Goal: Information Seeking & Learning: Learn about a topic

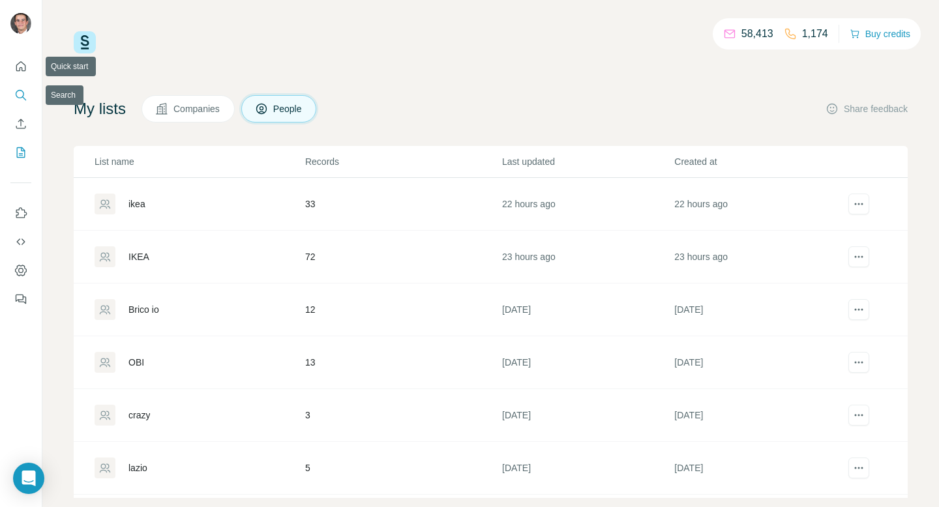
click at [20, 94] on icon "Search" at bounding box center [20, 95] width 13 height 13
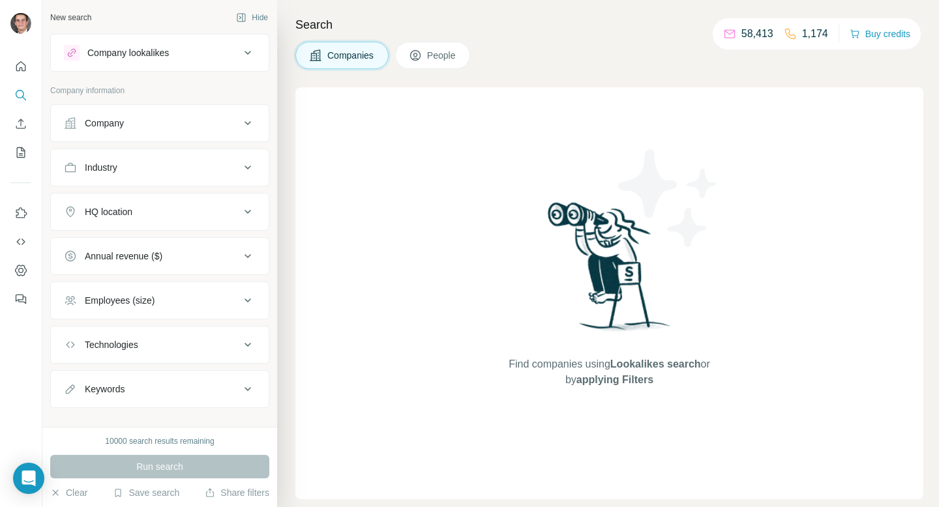
click at [102, 52] on div "Company lookalikes" at bounding box center [128, 52] width 82 height 13
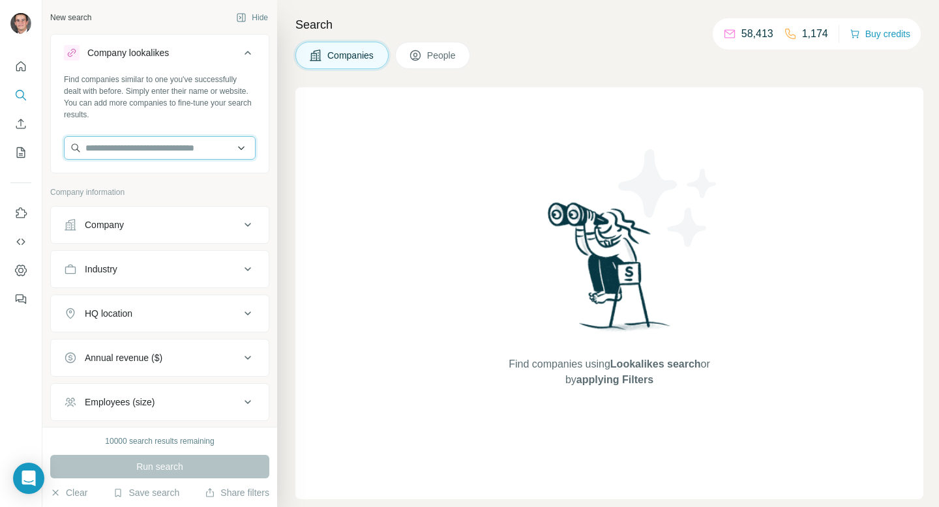
click at [111, 148] on input "text" at bounding box center [160, 147] width 192 height 23
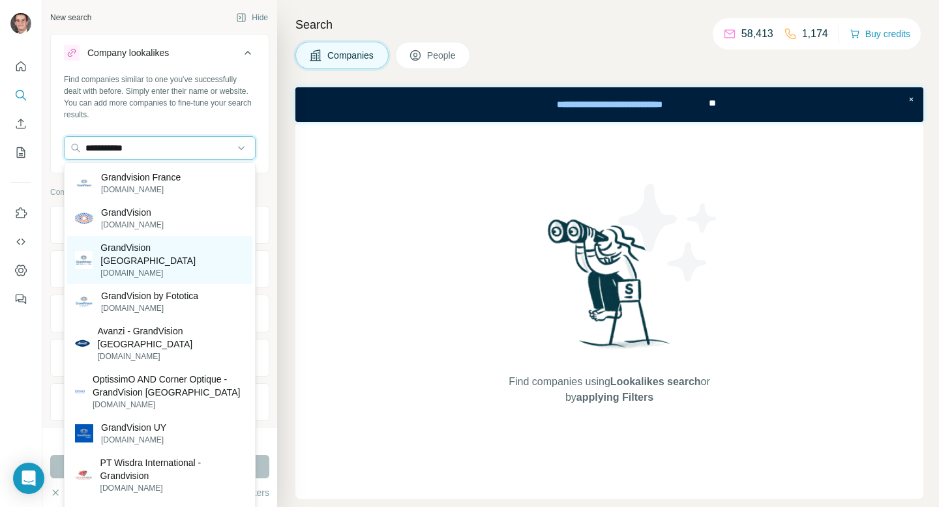
type input "**********"
click at [130, 249] on p "GrandVision [GEOGRAPHIC_DATA]" at bounding box center [172, 254] width 144 height 26
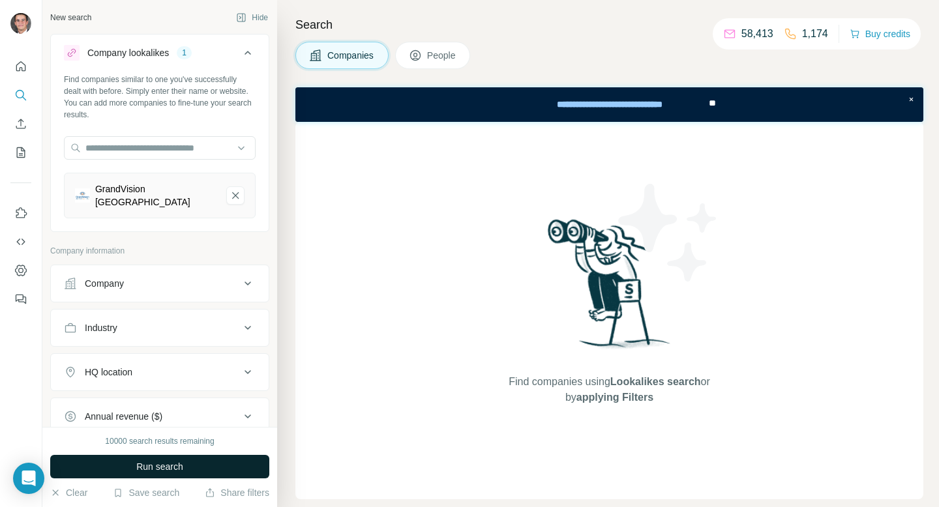
click at [155, 466] on span "Run search" at bounding box center [159, 466] width 47 height 13
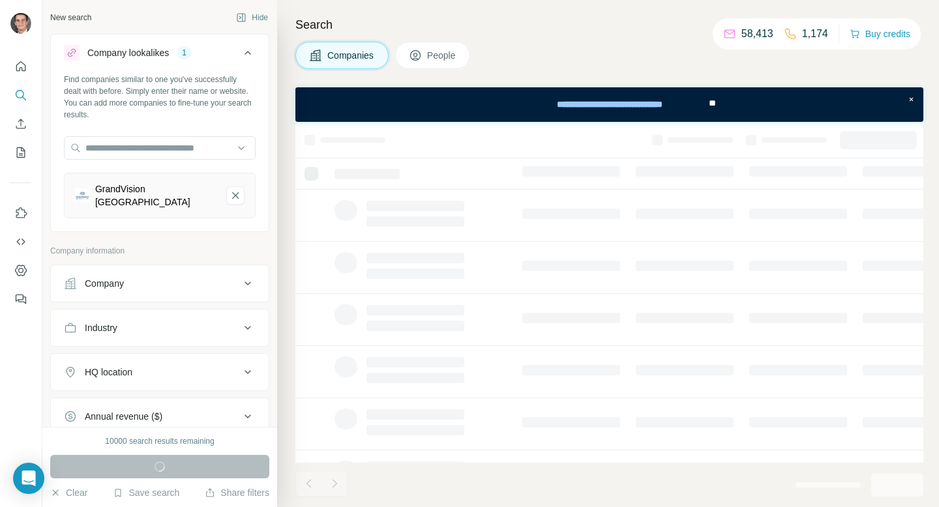
click at [196, 366] on div "HQ location" at bounding box center [152, 372] width 176 height 13
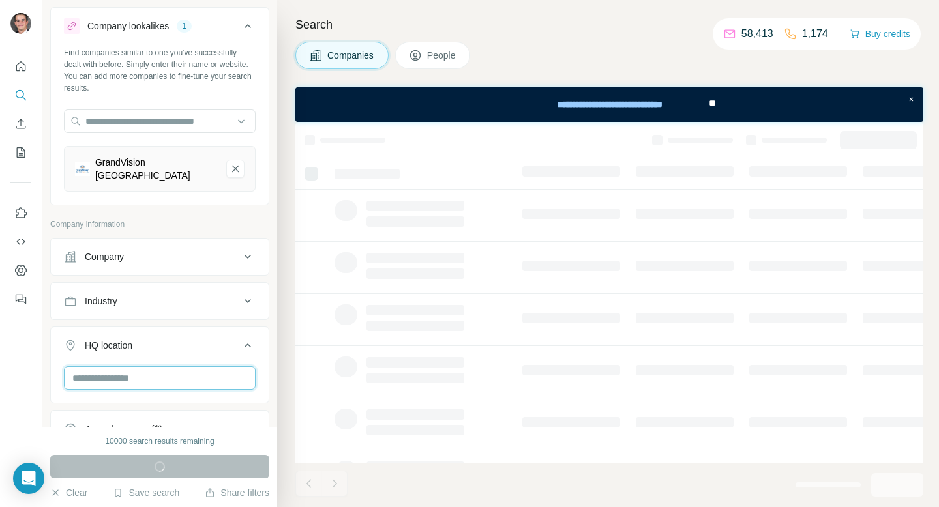
click at [161, 370] on input "text" at bounding box center [160, 378] width 192 height 23
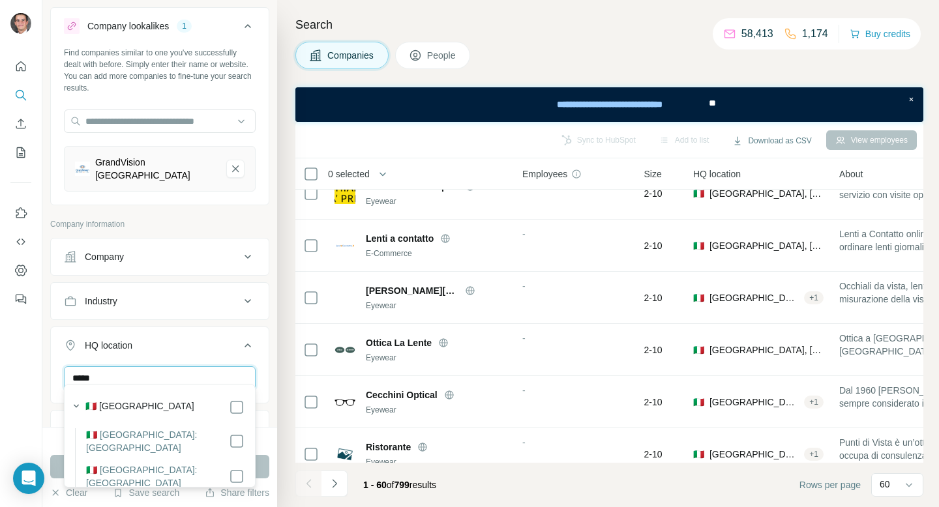
scroll to position [2857, 0]
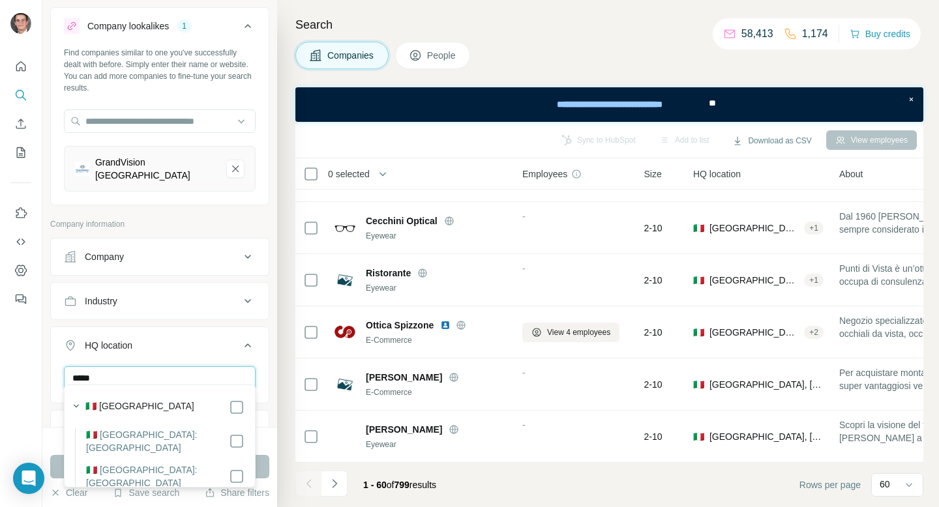
type input "*****"
click at [244, 174] on div "GrandVision [GEOGRAPHIC_DATA]" at bounding box center [160, 169] width 192 height 46
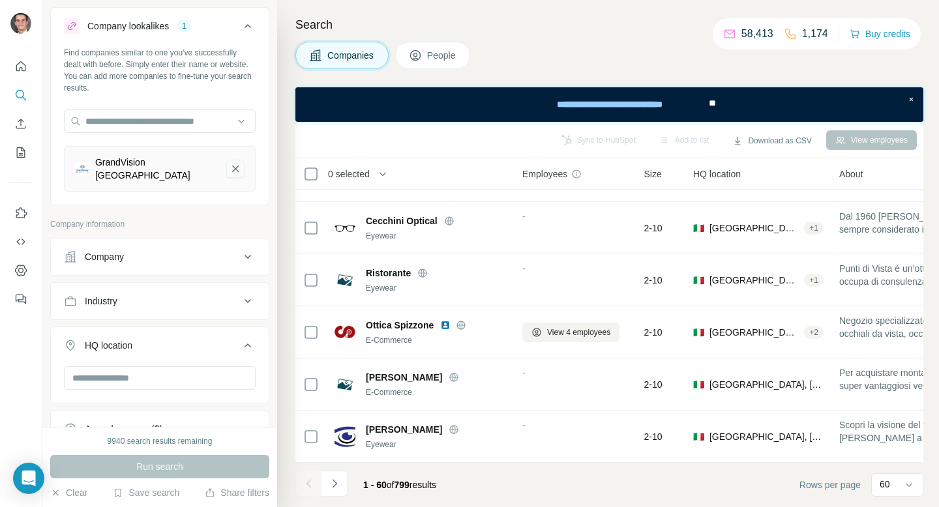
click at [237, 168] on icon "GrandVision Italy-remove-button" at bounding box center [236, 168] width 12 height 13
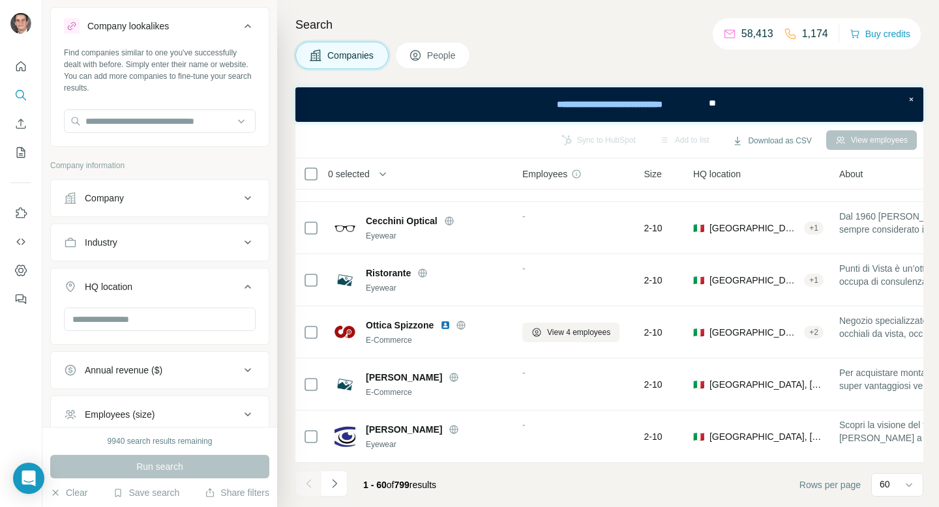
click at [226, 218] on ul "Company Industry HQ location Annual revenue ($) Employees (size) Technologies K…" at bounding box center [159, 350] width 219 height 343
click at [230, 210] on button "Company" at bounding box center [160, 198] width 218 height 31
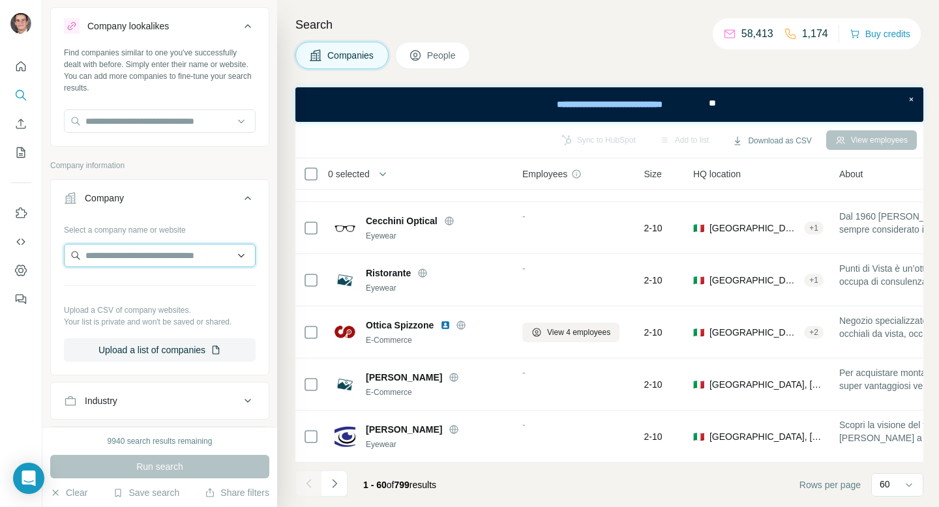
click at [194, 255] on input "text" at bounding box center [160, 255] width 192 height 23
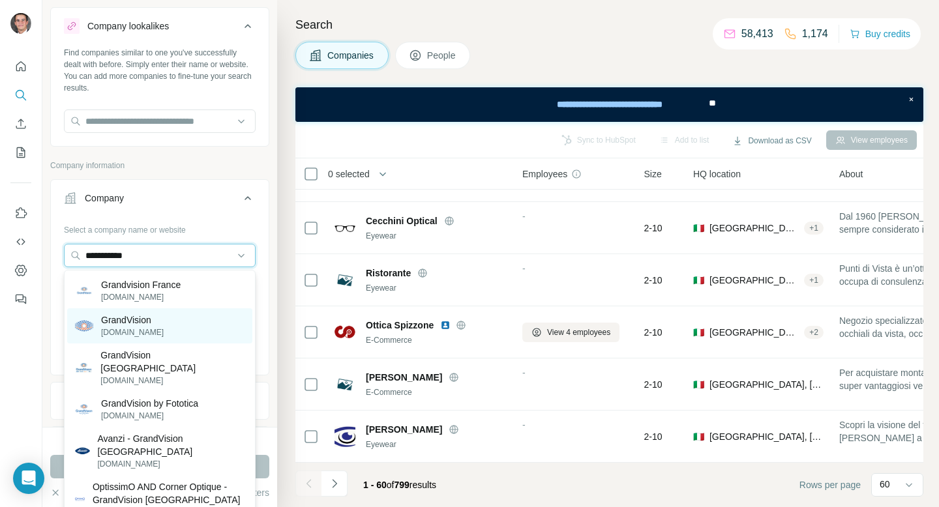
type input "**********"
click at [164, 323] on p "GrandVision" at bounding box center [132, 320] width 63 height 13
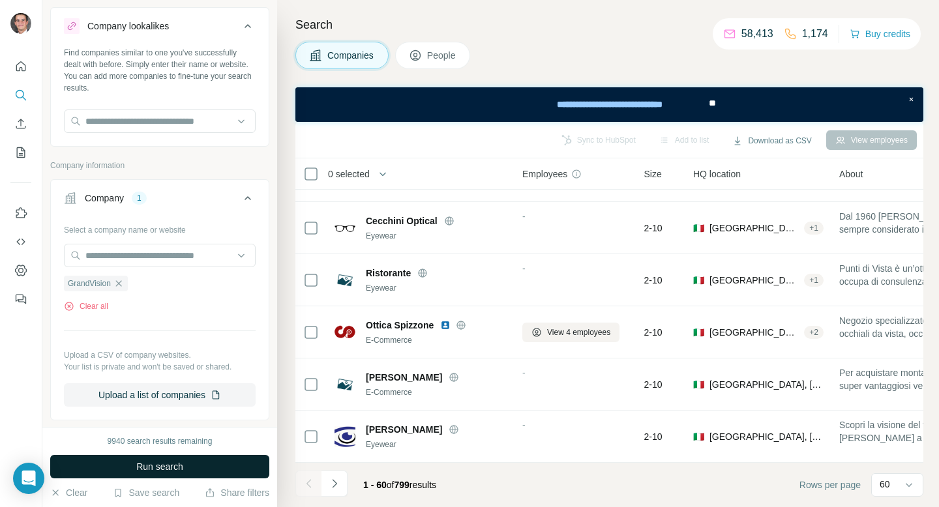
click at [164, 465] on span "Run search" at bounding box center [159, 466] width 47 height 13
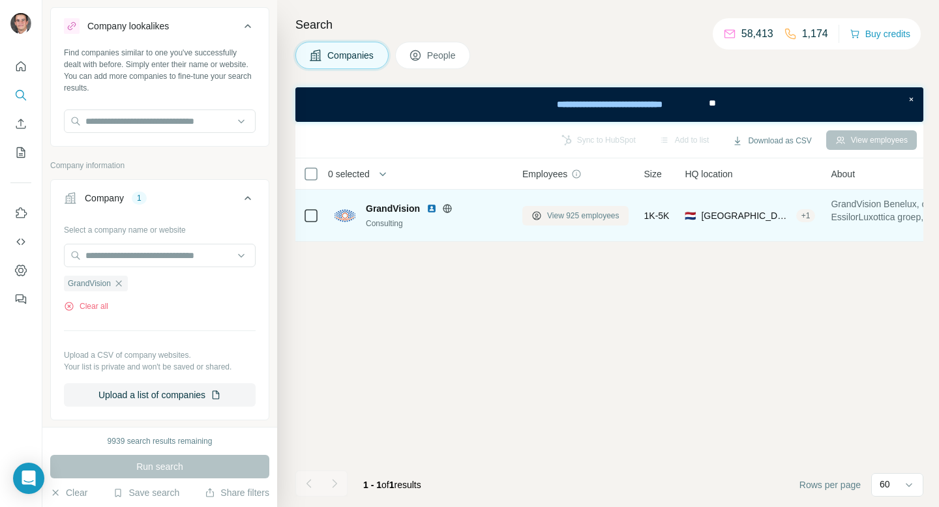
click at [556, 216] on span "View 925 employees" at bounding box center [583, 216] width 72 height 12
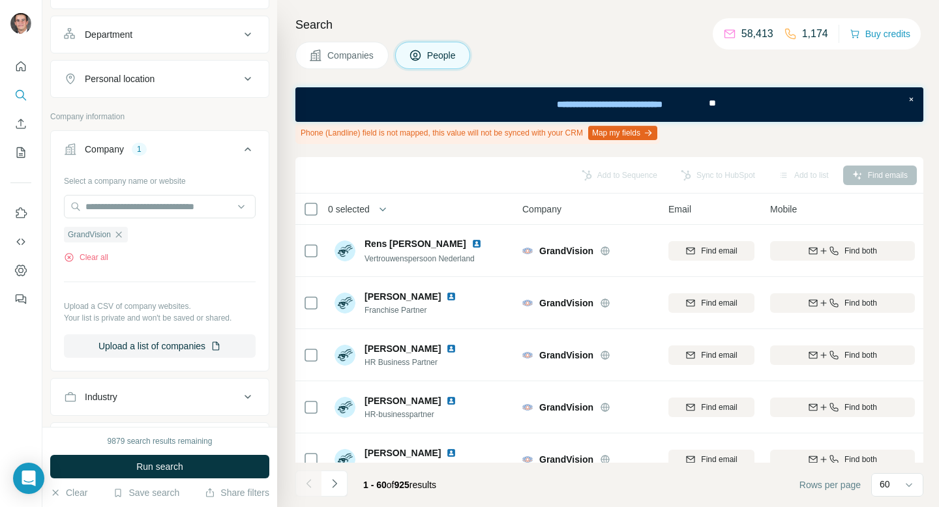
scroll to position [203, 0]
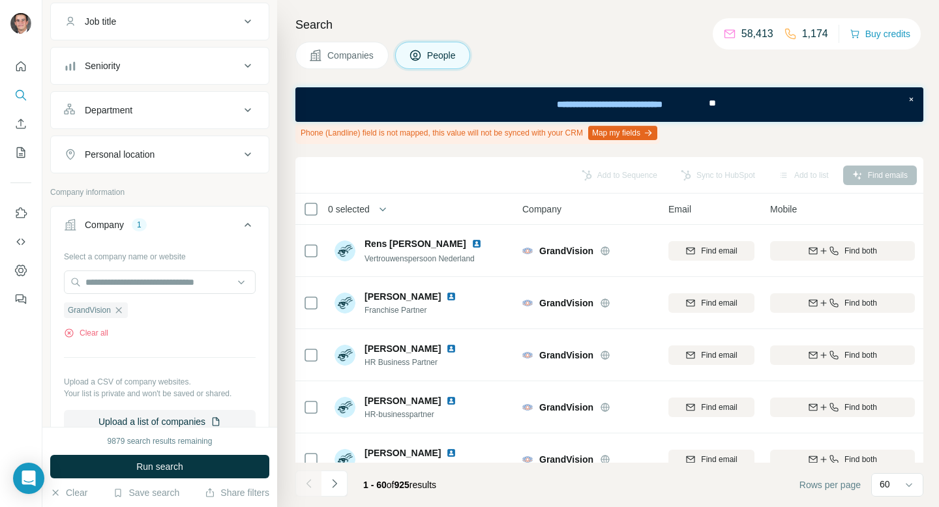
click at [152, 154] on div "Personal location" at bounding box center [120, 154] width 70 height 13
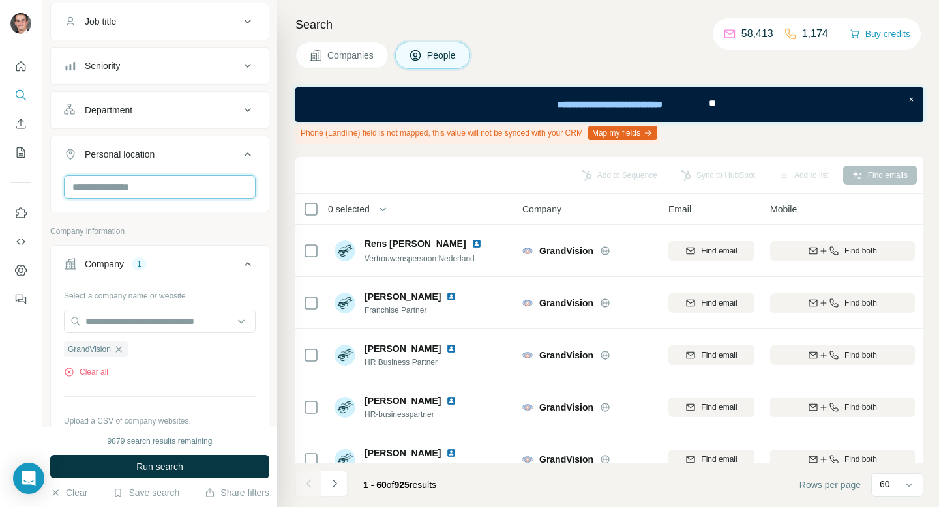
click at [140, 182] on input "text" at bounding box center [160, 186] width 192 height 23
type input "*****"
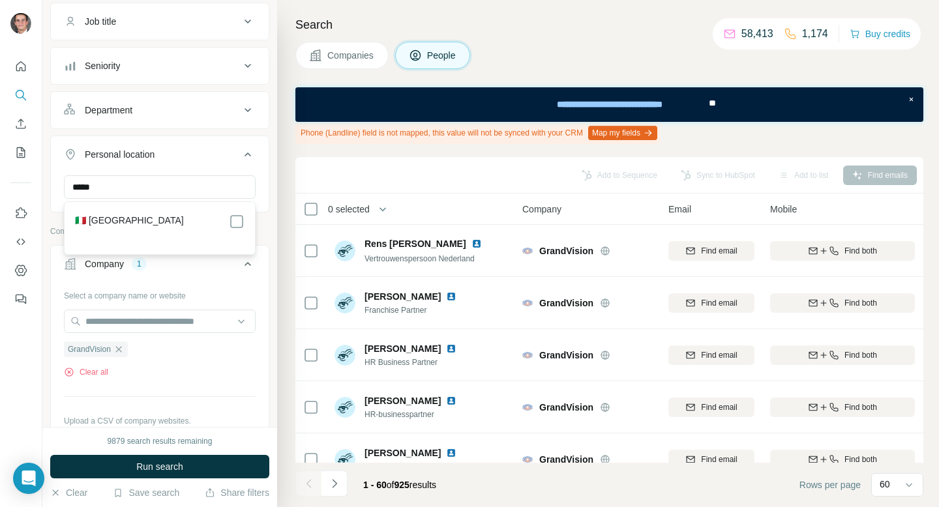
click at [228, 218] on div "🇮🇹 [GEOGRAPHIC_DATA]" at bounding box center [160, 222] width 170 height 16
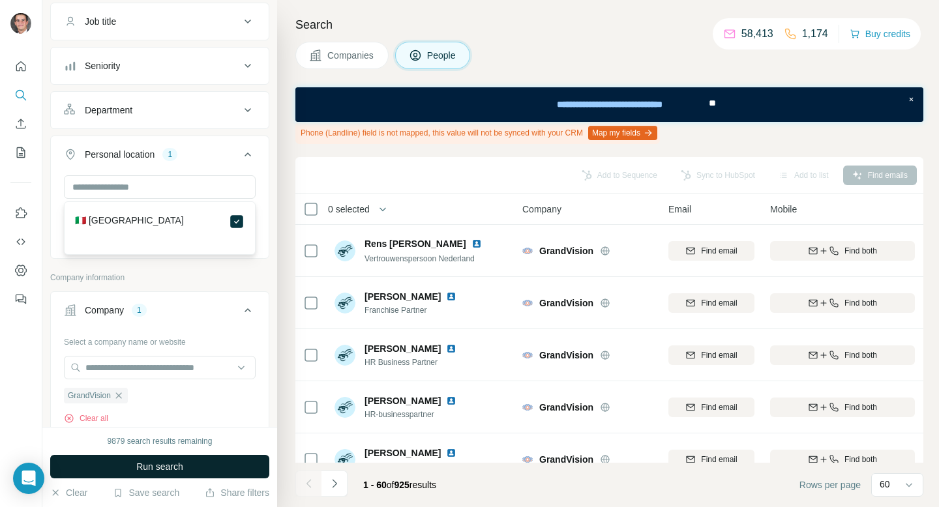
click at [172, 461] on span "Run search" at bounding box center [159, 466] width 47 height 13
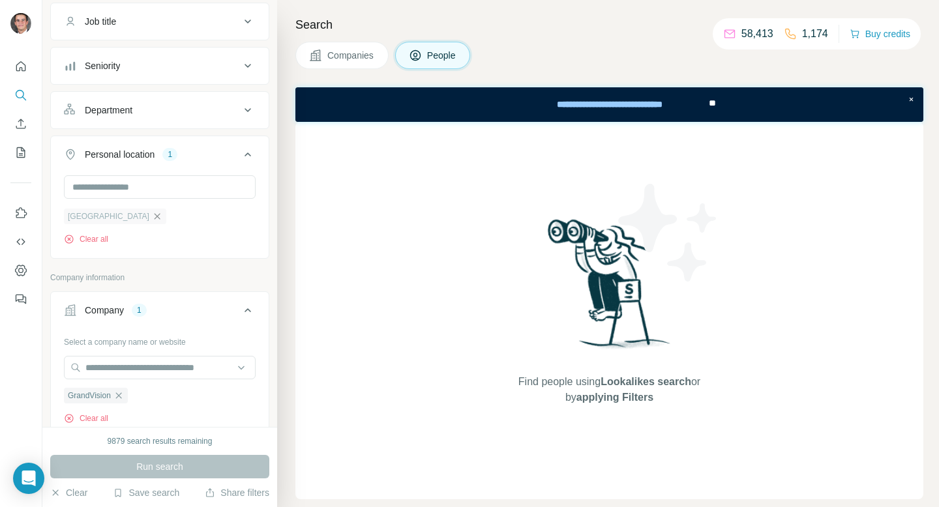
click at [152, 218] on icon "button" at bounding box center [157, 216] width 10 height 10
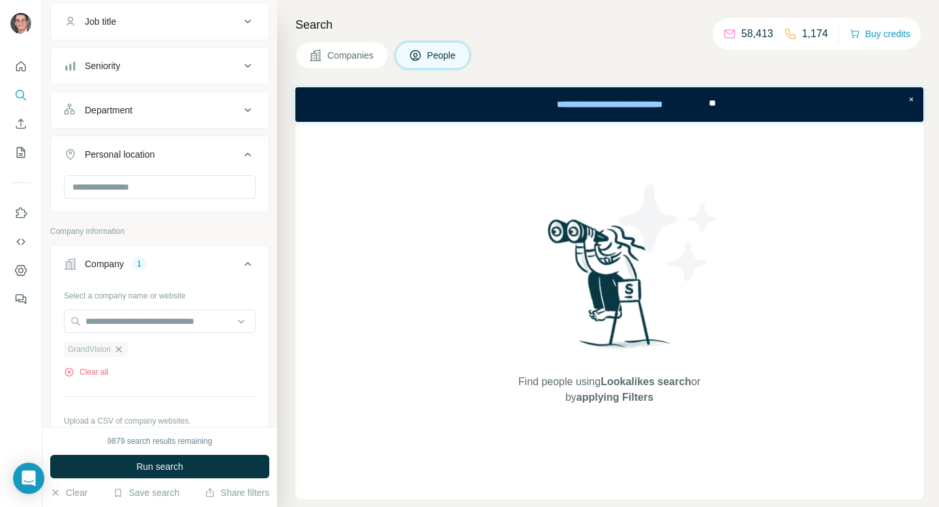
click at [121, 351] on icon "button" at bounding box center [118, 349] width 10 height 10
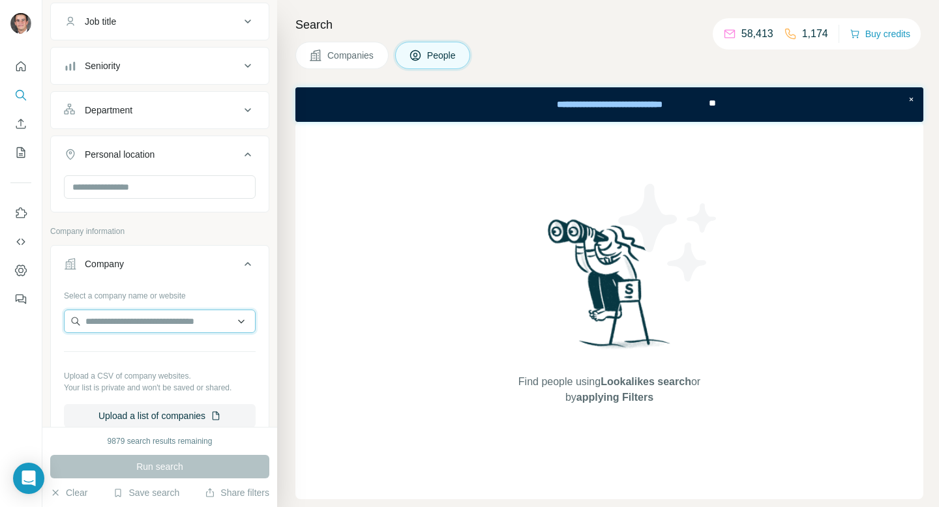
click at [137, 318] on input "text" at bounding box center [160, 321] width 192 height 23
click at [112, 320] on input "**********" at bounding box center [160, 321] width 192 height 23
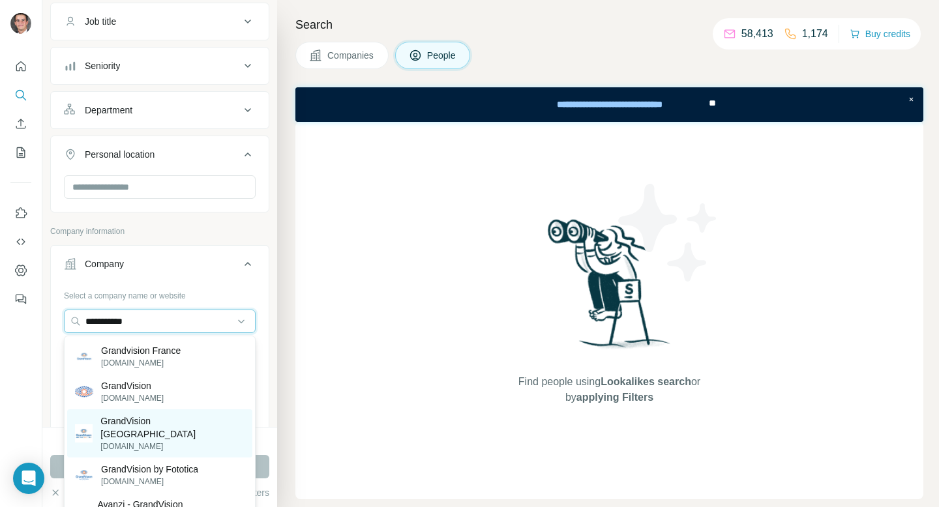
type input "**********"
click at [170, 423] on p "GrandVision [GEOGRAPHIC_DATA]" at bounding box center [172, 428] width 144 height 26
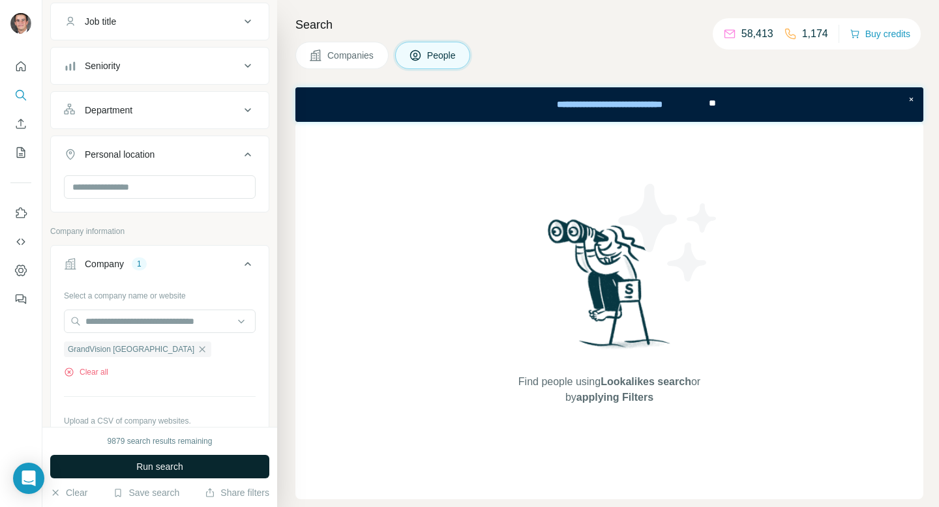
click at [158, 468] on span "Run search" at bounding box center [159, 466] width 47 height 13
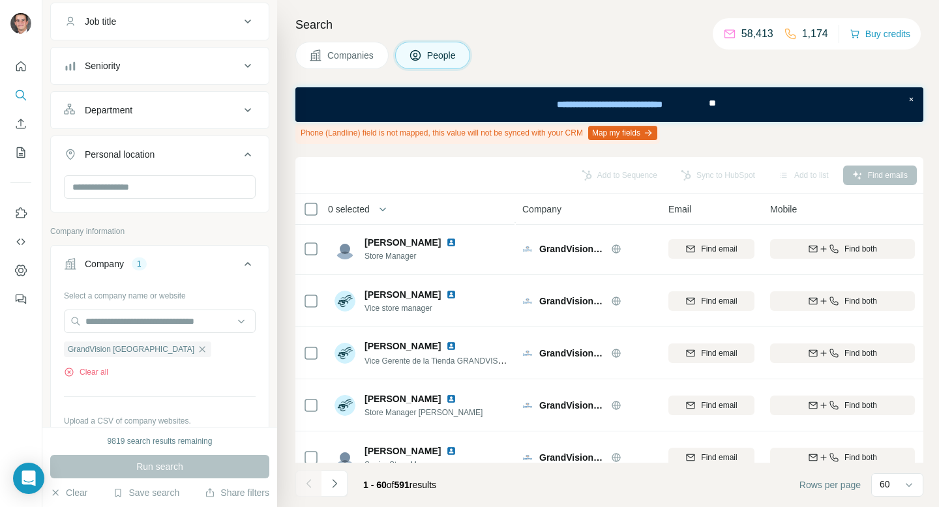
scroll to position [1310, 0]
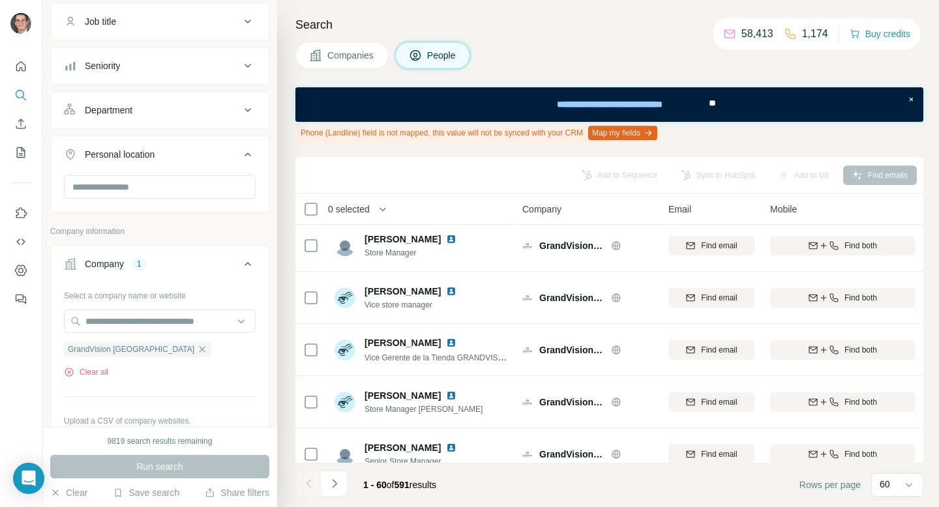
click at [197, 270] on div "Company 1" at bounding box center [152, 264] width 176 height 13
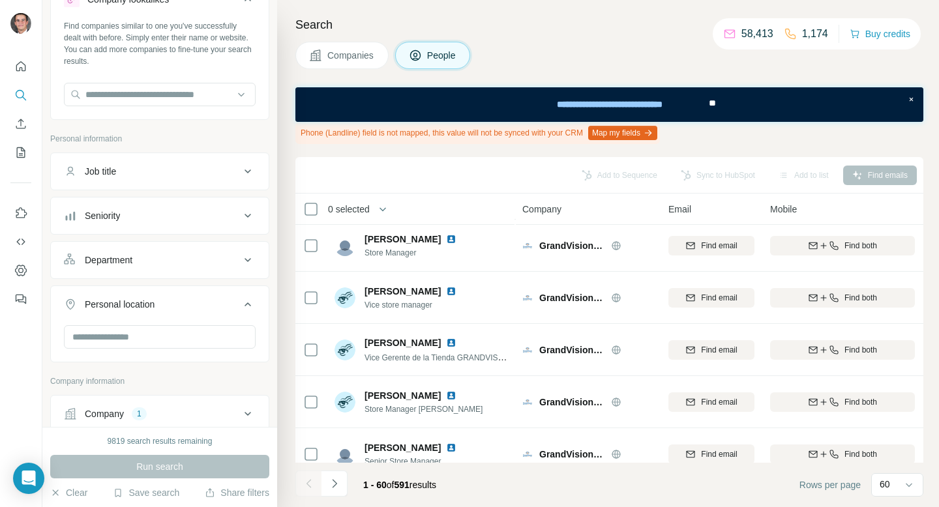
scroll to position [0, 0]
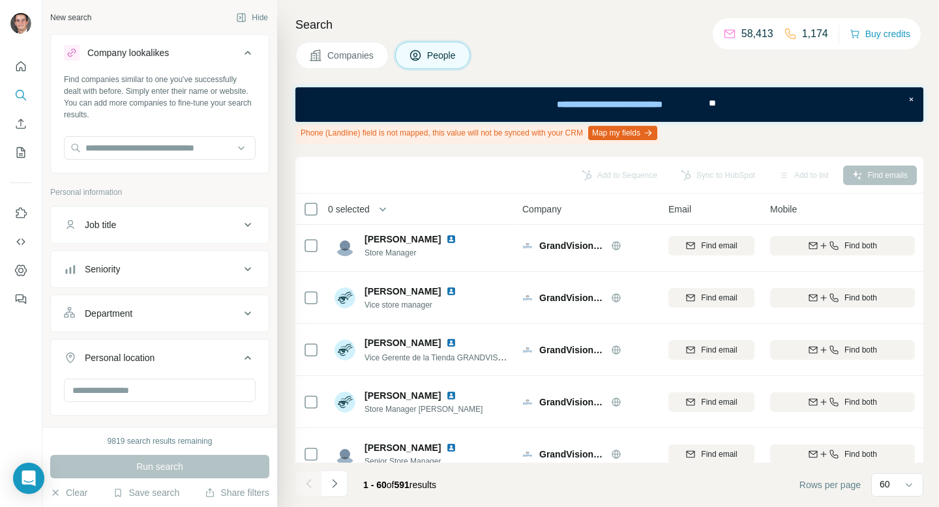
click at [181, 327] on button "Department" at bounding box center [160, 313] width 218 height 31
click at [177, 350] on input at bounding box center [152, 346] width 161 height 14
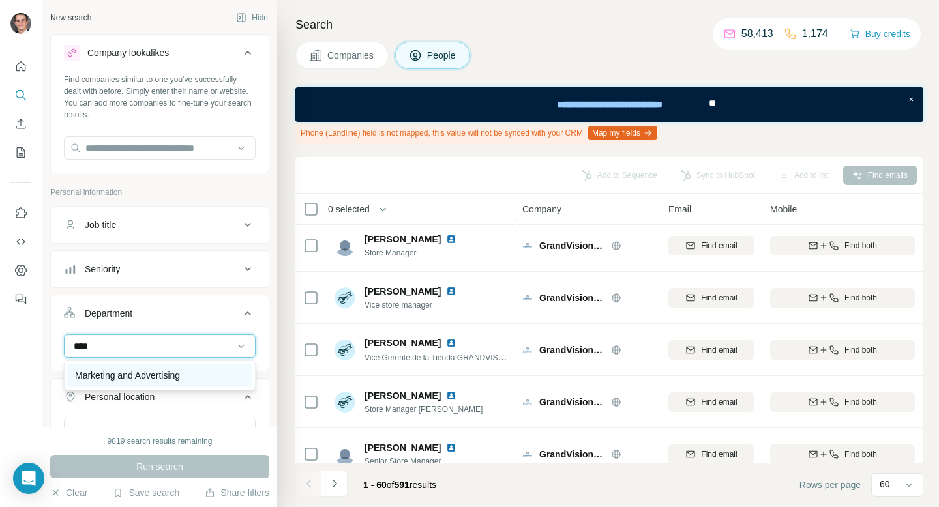
type input "****"
click at [180, 372] on p "Marketing and Advertising" at bounding box center [127, 375] width 105 height 13
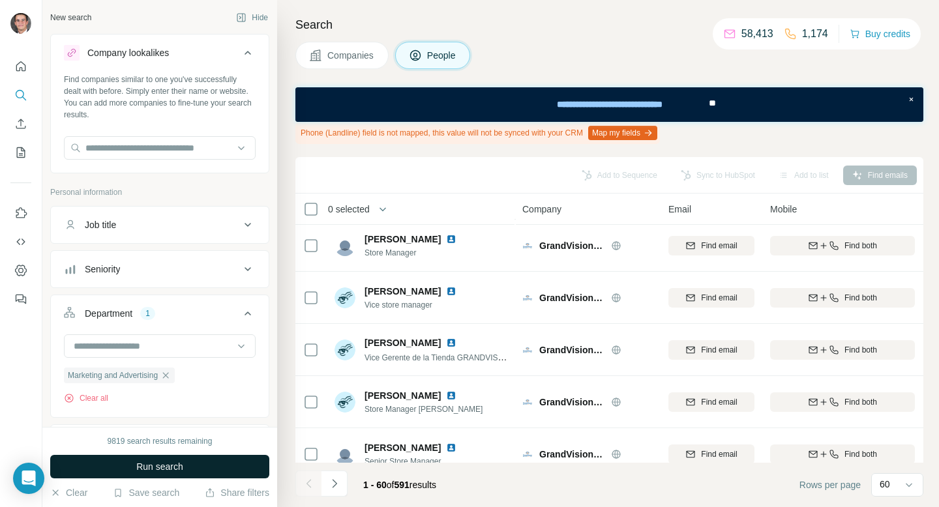
click at [161, 462] on span "Run search" at bounding box center [159, 466] width 47 height 13
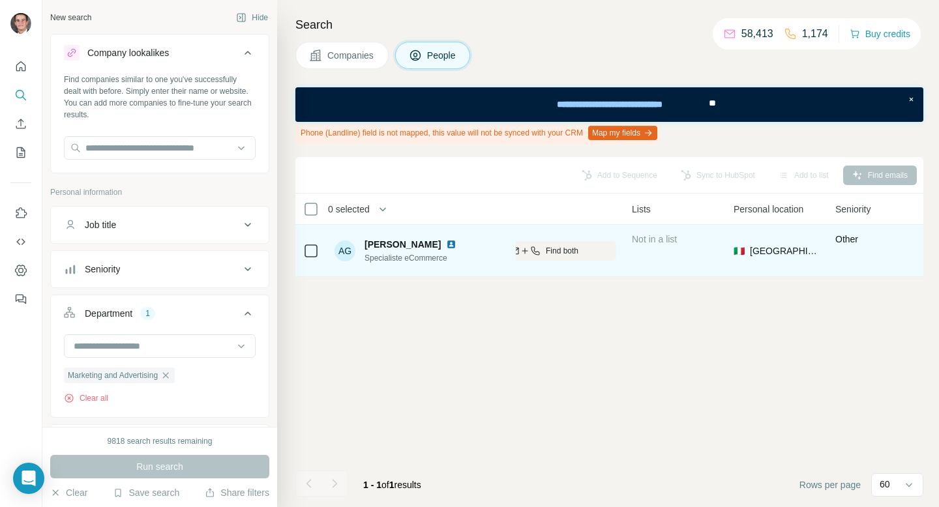
scroll to position [0, 303]
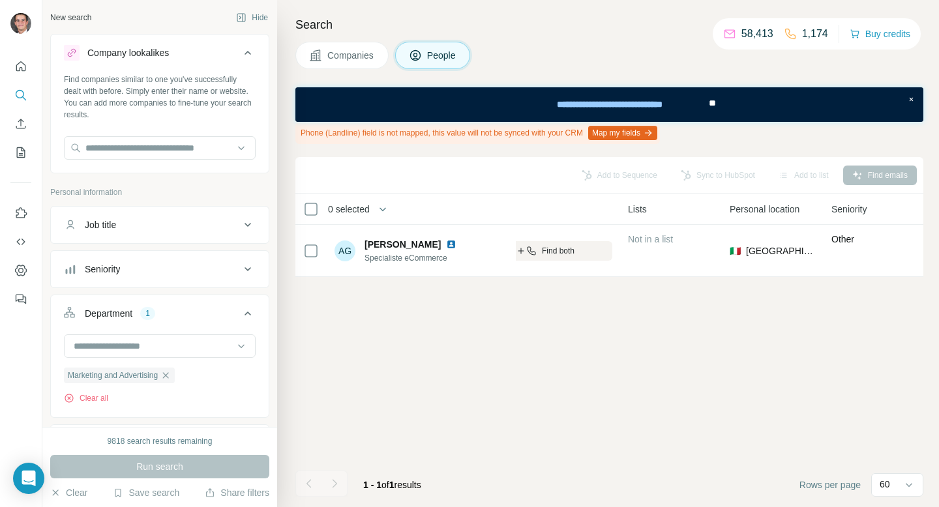
click at [173, 320] on div "Department 1" at bounding box center [152, 313] width 176 height 13
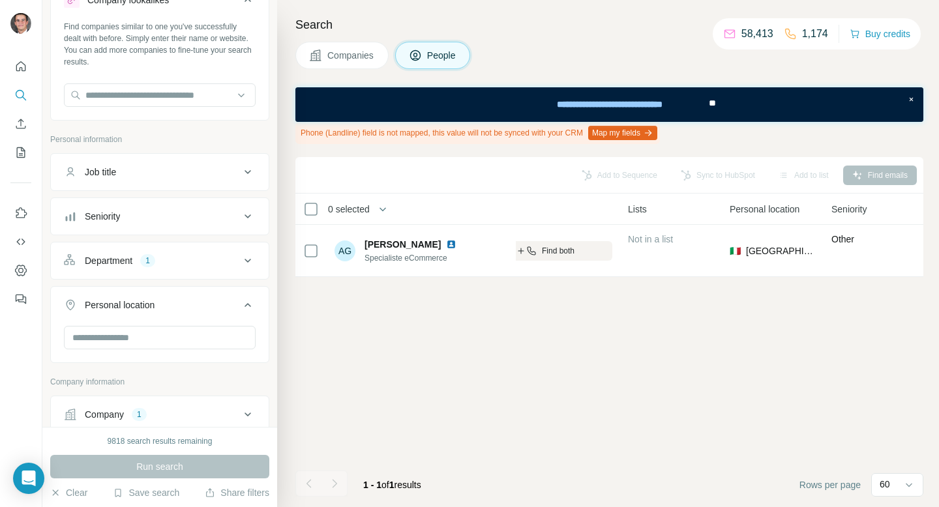
scroll to position [106, 0]
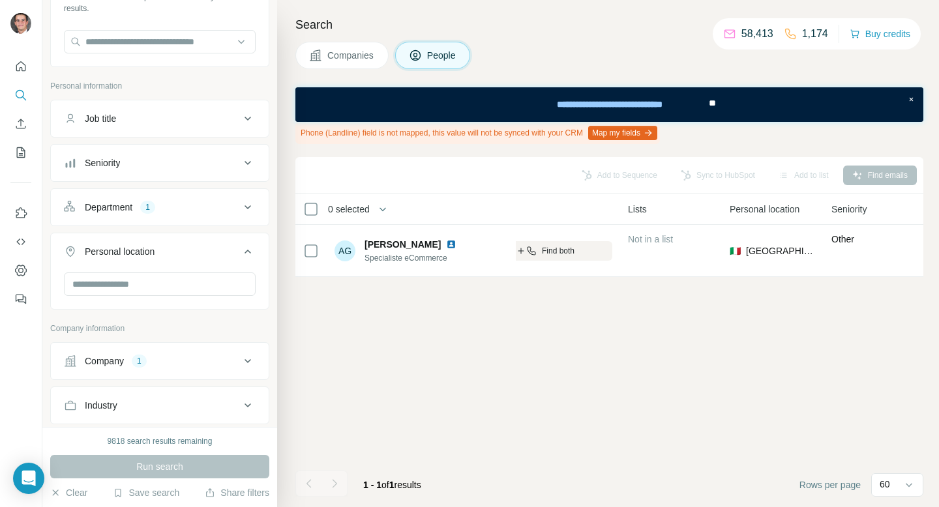
click at [155, 360] on div "Company 1" at bounding box center [152, 361] width 176 height 13
click at [155, 418] on input "text" at bounding box center [160, 418] width 192 height 23
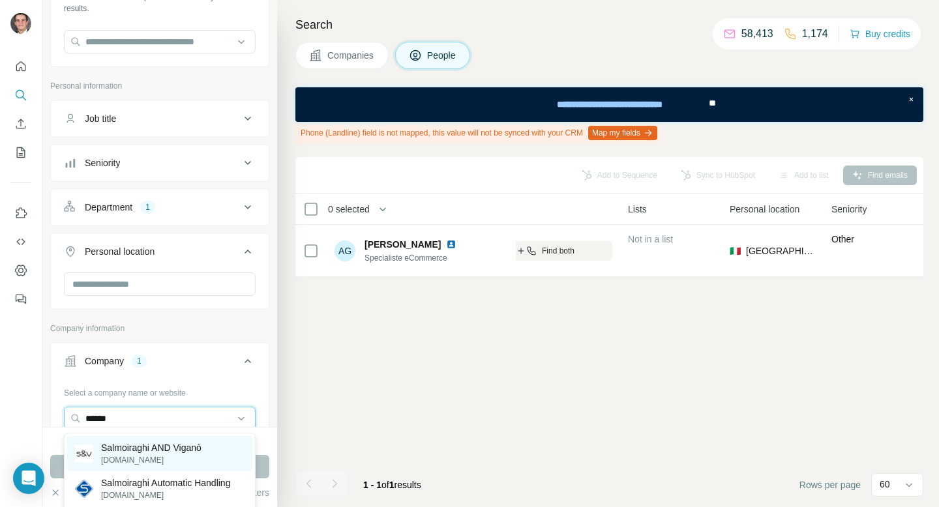
type input "******"
click at [168, 447] on p "Salmoiraghi AND Viganò" at bounding box center [151, 448] width 100 height 13
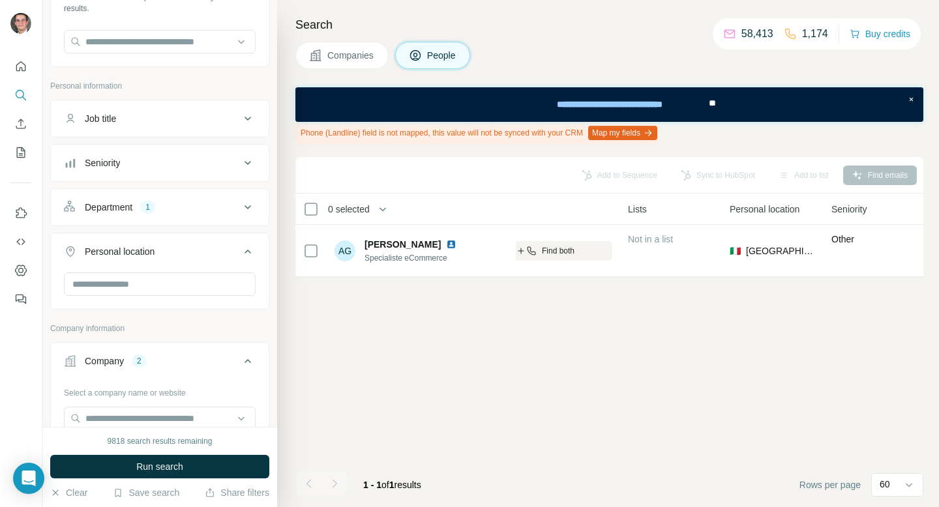
click at [174, 481] on div "9818 search results remaining Run search Clear Save search Share filters" at bounding box center [159, 467] width 235 height 80
click at [175, 473] on button "Run search" at bounding box center [159, 466] width 219 height 23
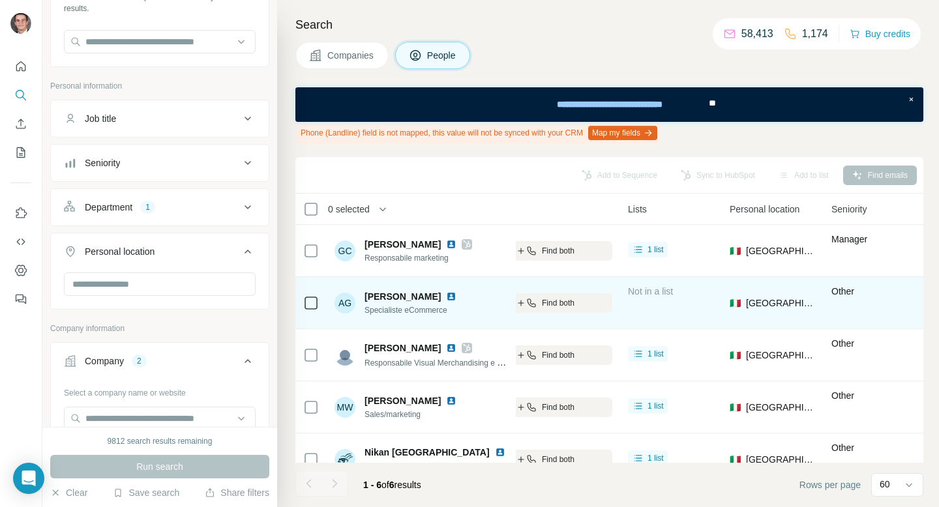
scroll to position [75, 303]
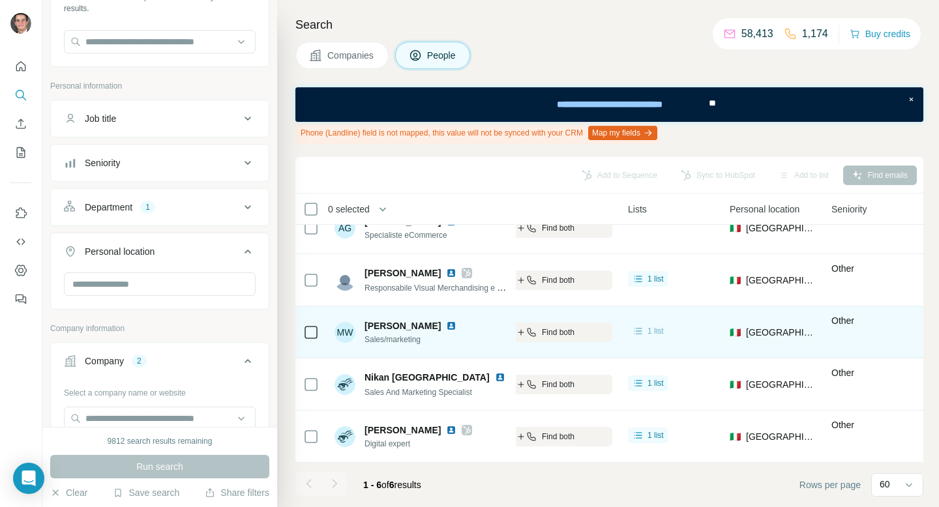
click at [652, 337] on span "1 list" at bounding box center [656, 331] width 16 height 12
click at [652, 335] on span "1 list" at bounding box center [656, 331] width 16 height 12
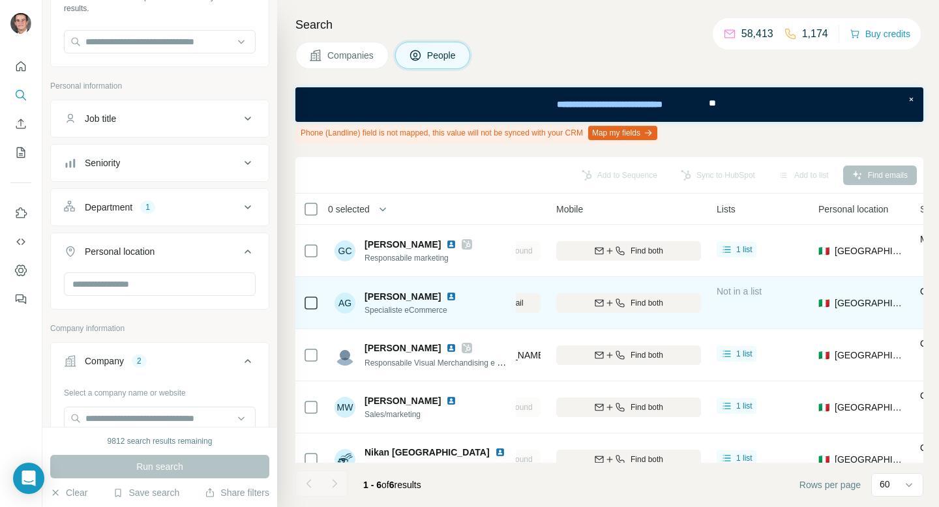
scroll to position [0, 194]
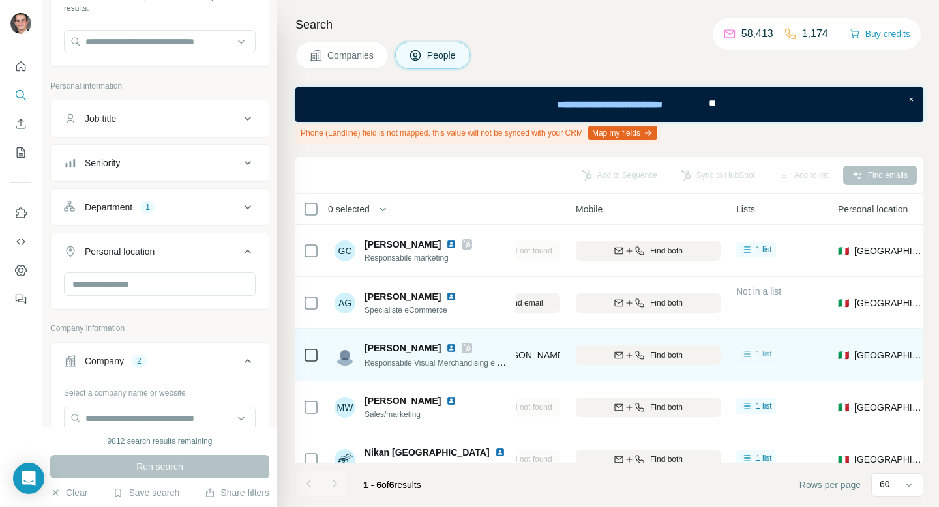
click at [764, 352] on span "1 list" at bounding box center [764, 354] width 16 height 12
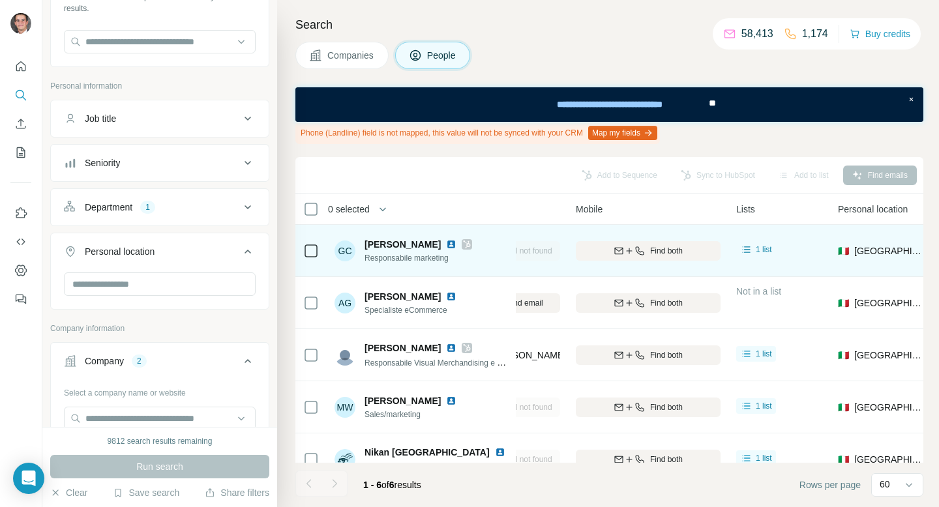
click at [471, 239] on icon at bounding box center [467, 244] width 8 height 10
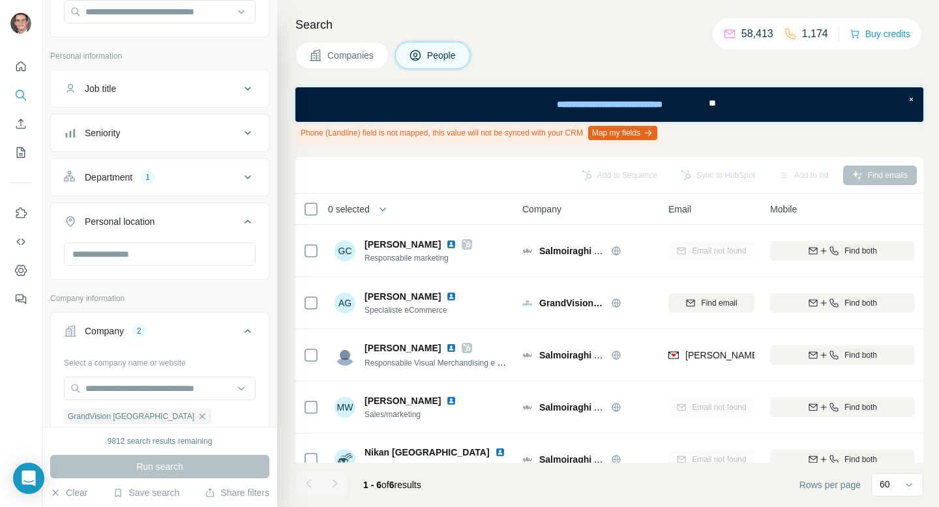
scroll to position [174, 0]
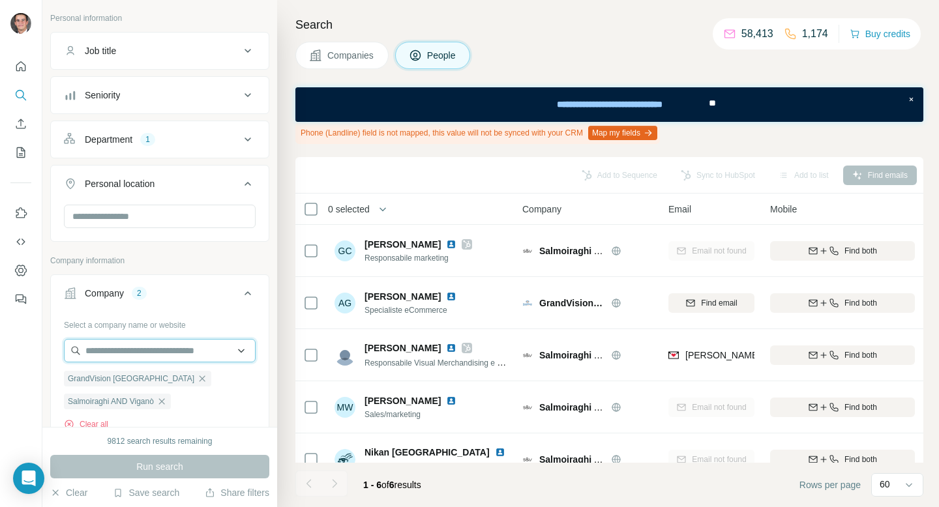
click at [166, 355] on input "text" at bounding box center [160, 350] width 192 height 23
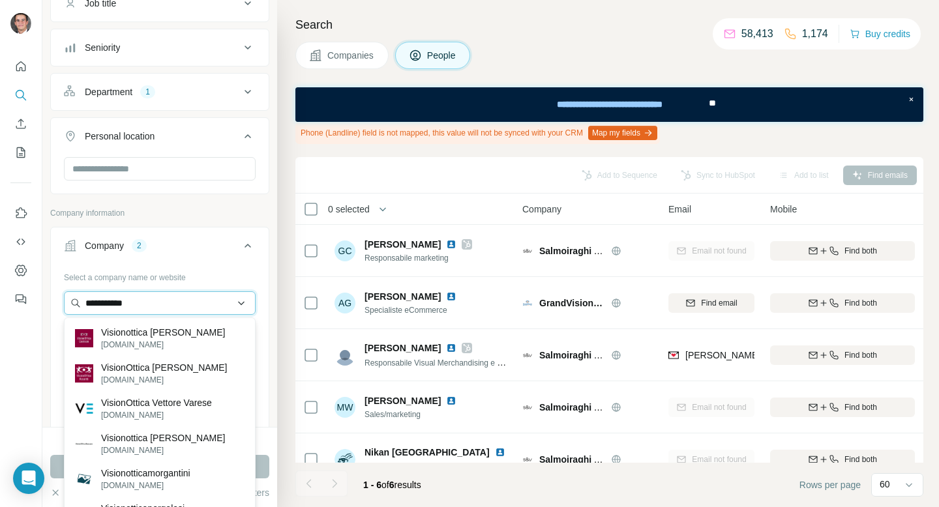
scroll to position [232, 0]
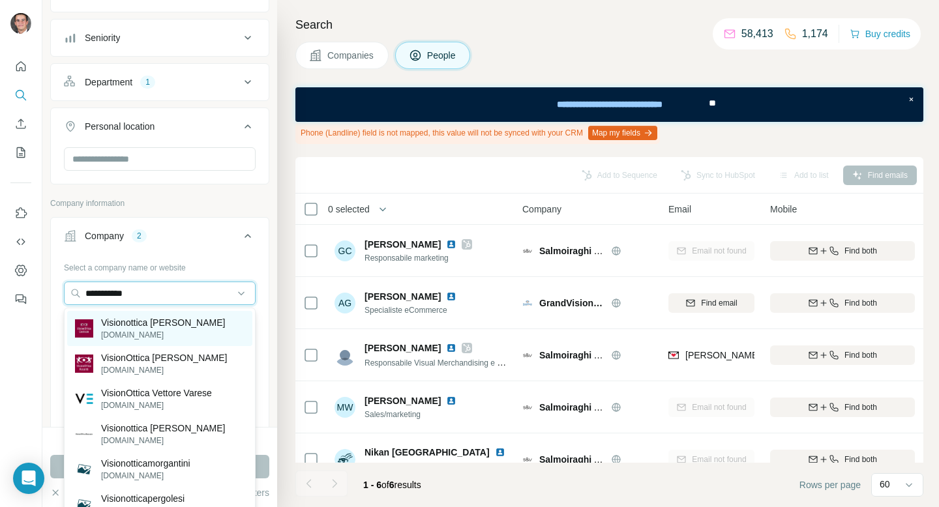
type input "**********"
click at [172, 333] on p "[DOMAIN_NAME]" at bounding box center [163, 335] width 124 height 12
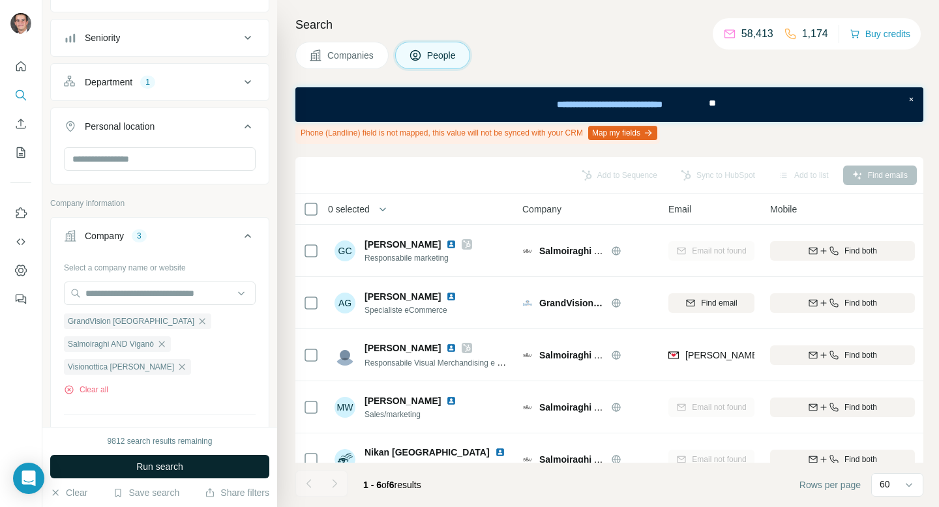
click at [177, 461] on span "Run search" at bounding box center [159, 466] width 47 height 13
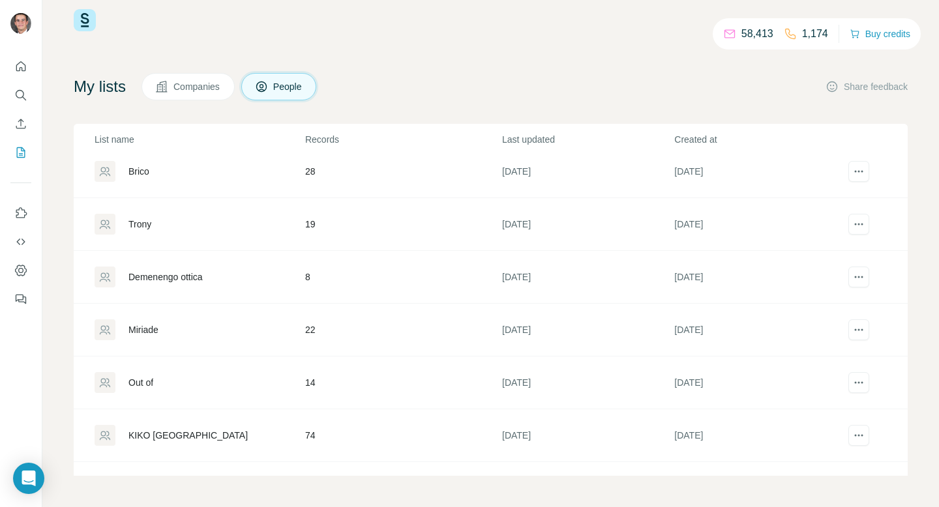
scroll to position [5135, 0]
click at [169, 284] on div "Demenengo ottica" at bounding box center [199, 276] width 209 height 21
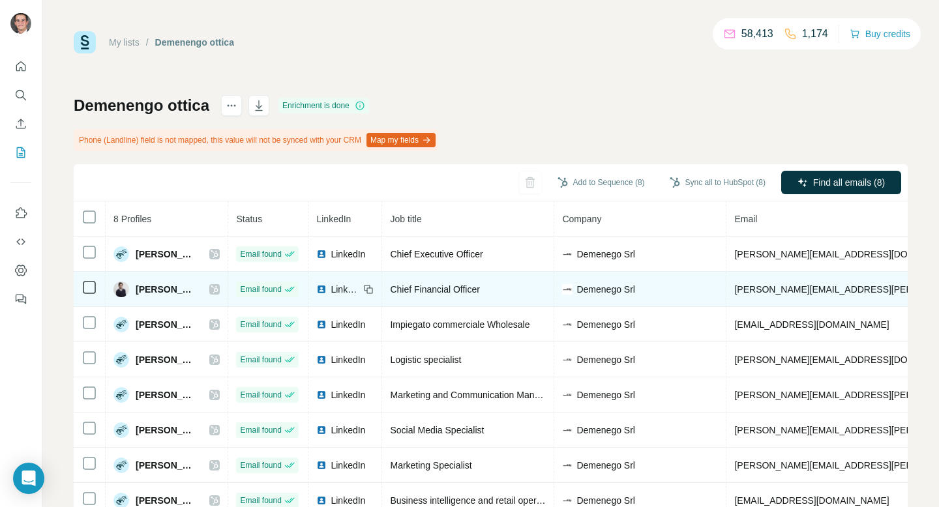
scroll to position [35, 0]
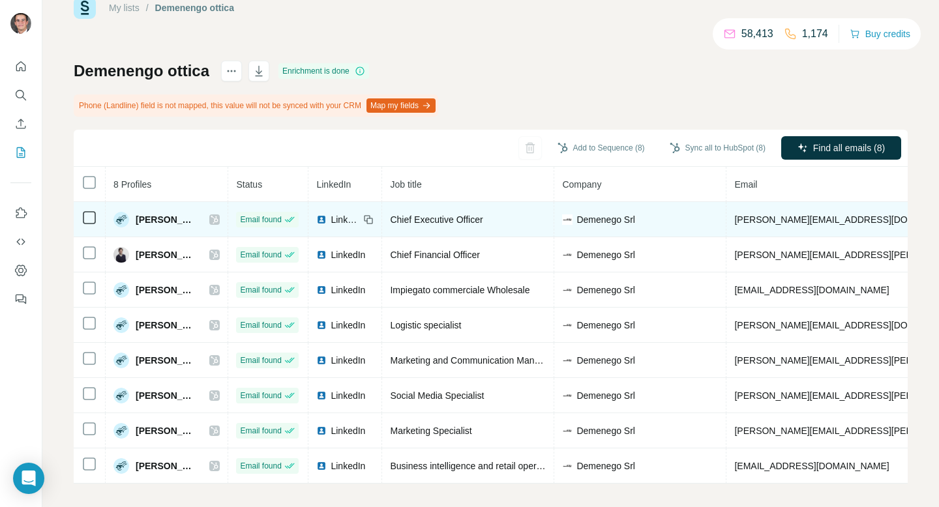
click at [220, 225] on div "Alessandro Donadelli" at bounding box center [166, 220] width 106 height 16
click at [218, 218] on icon at bounding box center [215, 220] width 8 height 10
